Goal: Transaction & Acquisition: Purchase product/service

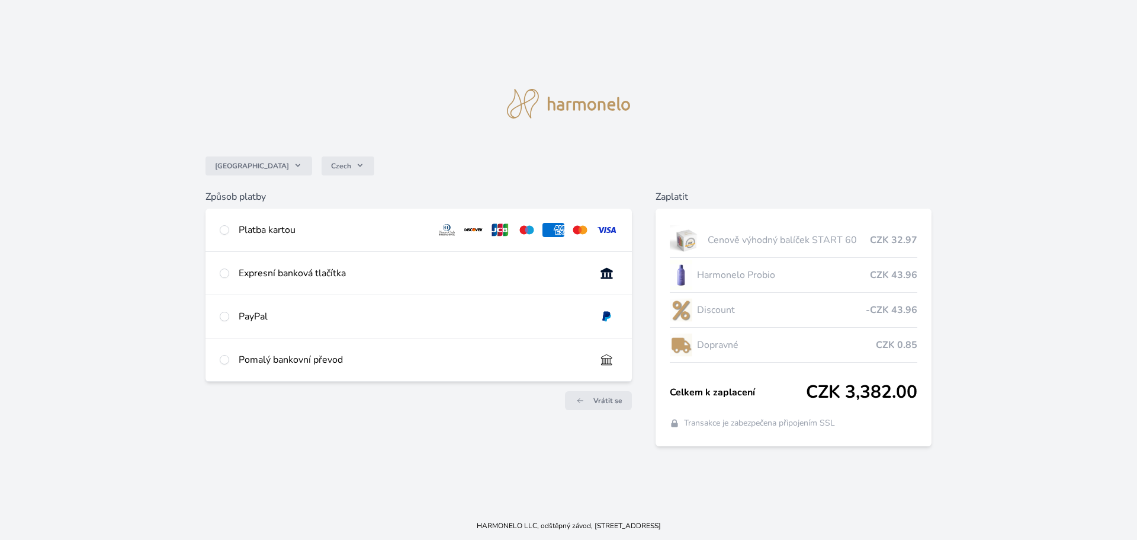
click at [230, 224] on div "Platba kartou" at bounding box center [419, 230] width 427 height 43
radio input "true"
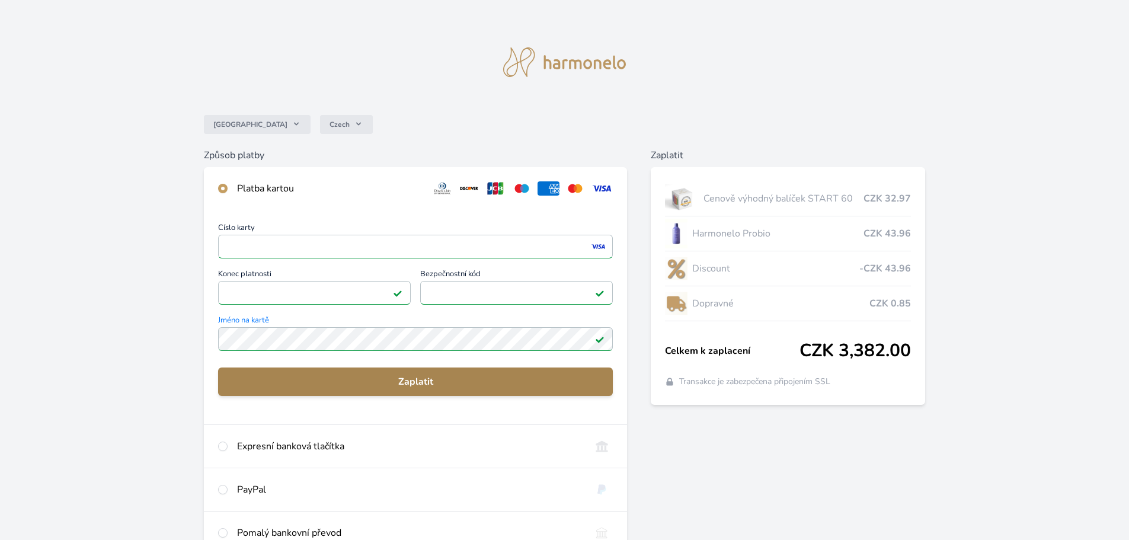
click at [267, 376] on span "Zaplatit" at bounding box center [415, 381] width 376 height 14
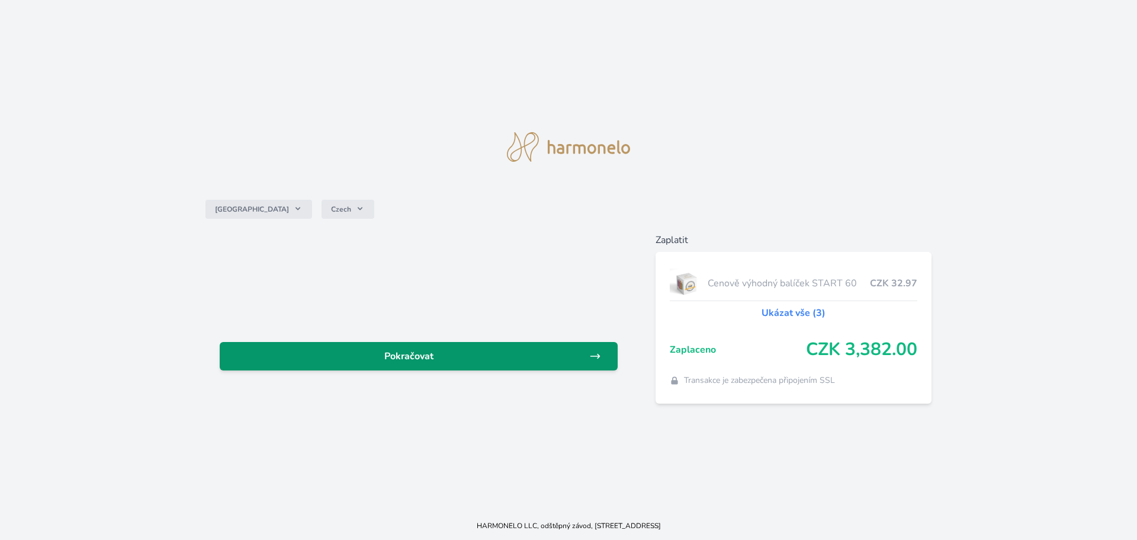
click at [435, 355] on span "Pokračovat" at bounding box center [409, 356] width 360 height 14
